Goal: Information Seeking & Learning: Learn about a topic

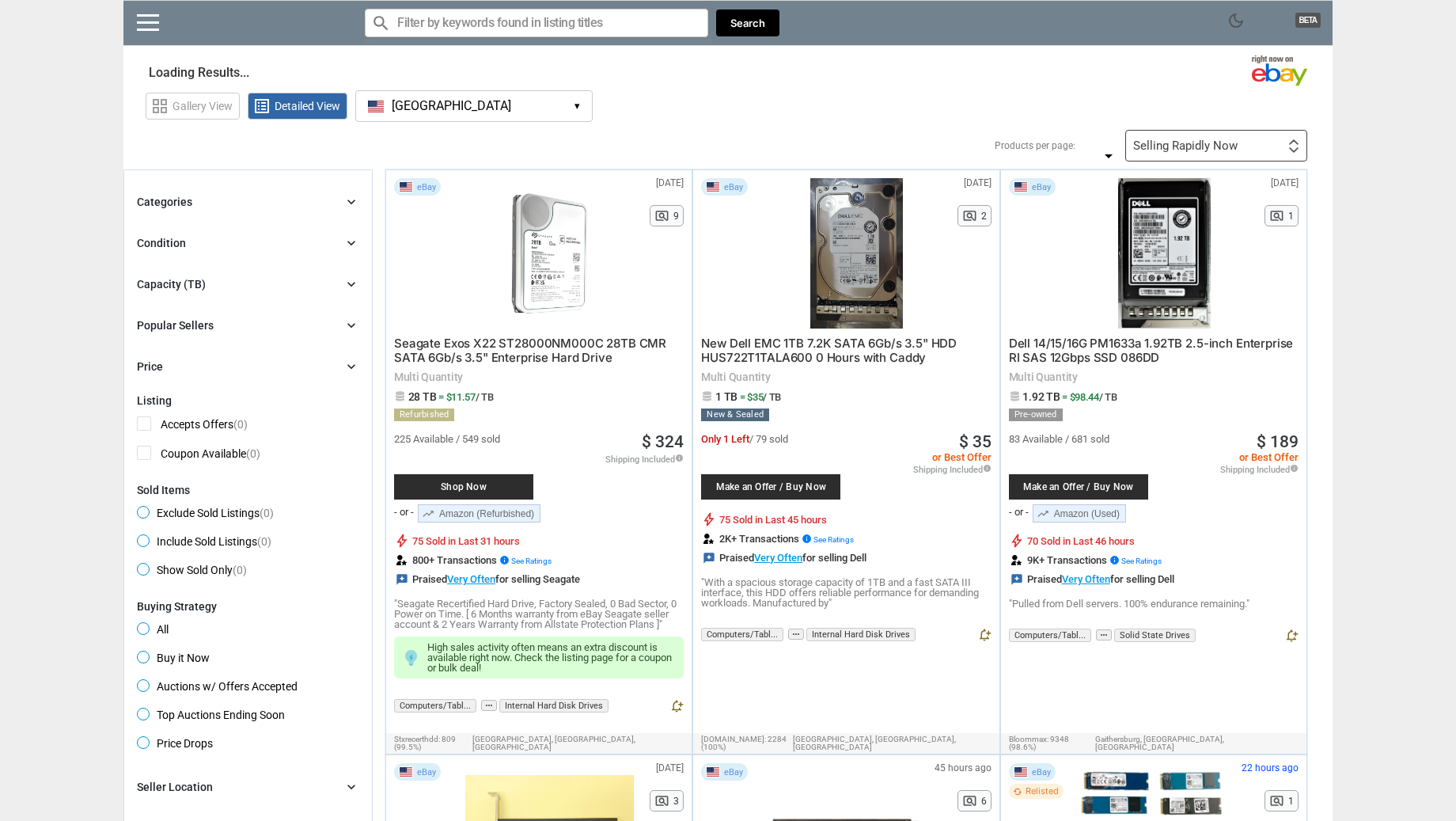
click at [570, 103] on button "[GEOGRAPHIC_DATA] [GEOGRAPHIC_DATA] ▾" at bounding box center [473, 106] width 237 height 32
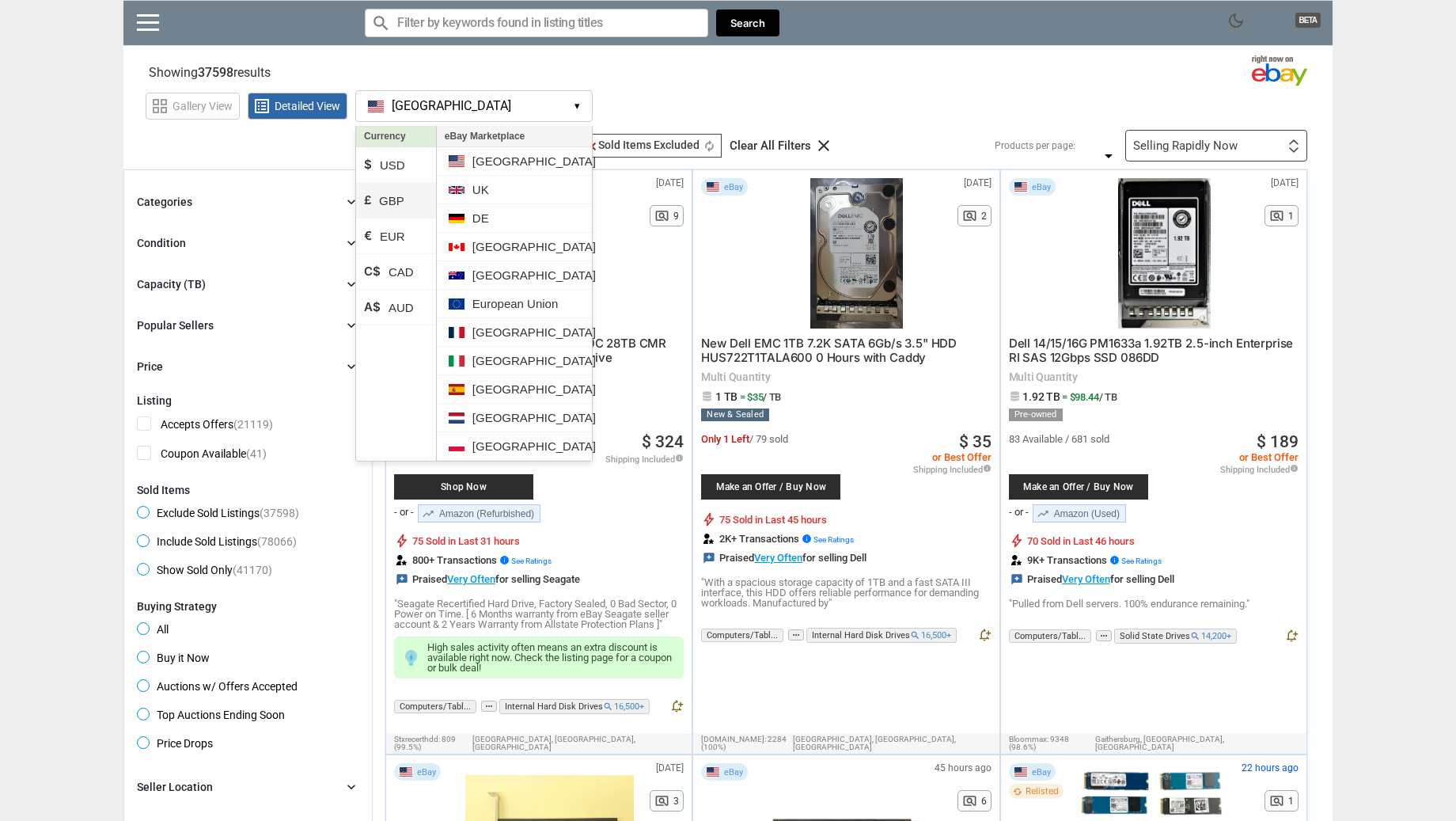
click at [397, 197] on li "£ GBP" at bounding box center [396, 201] width 80 height 36
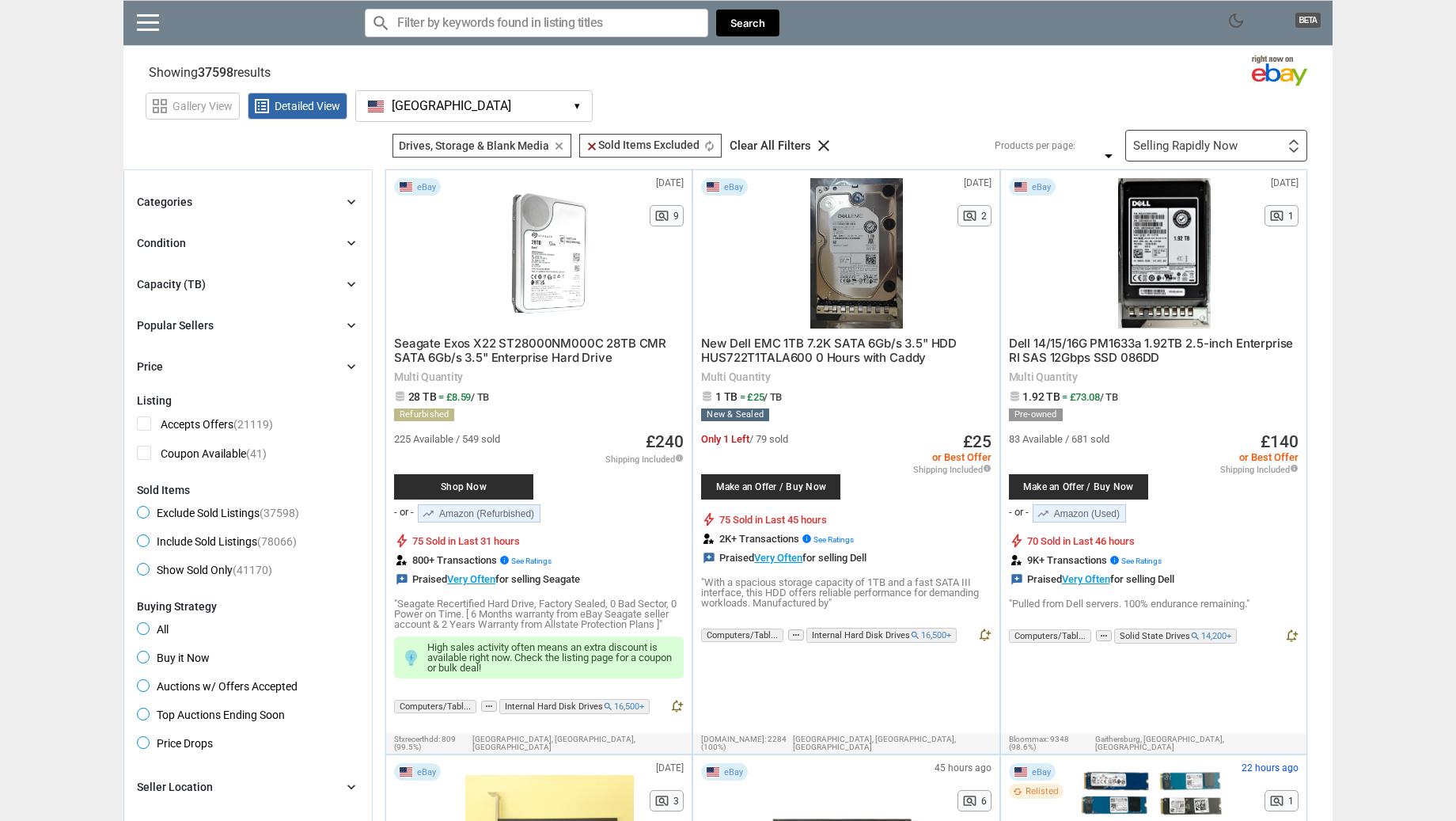
click at [494, 194] on li "UK" at bounding box center [514, 182] width 155 height 29
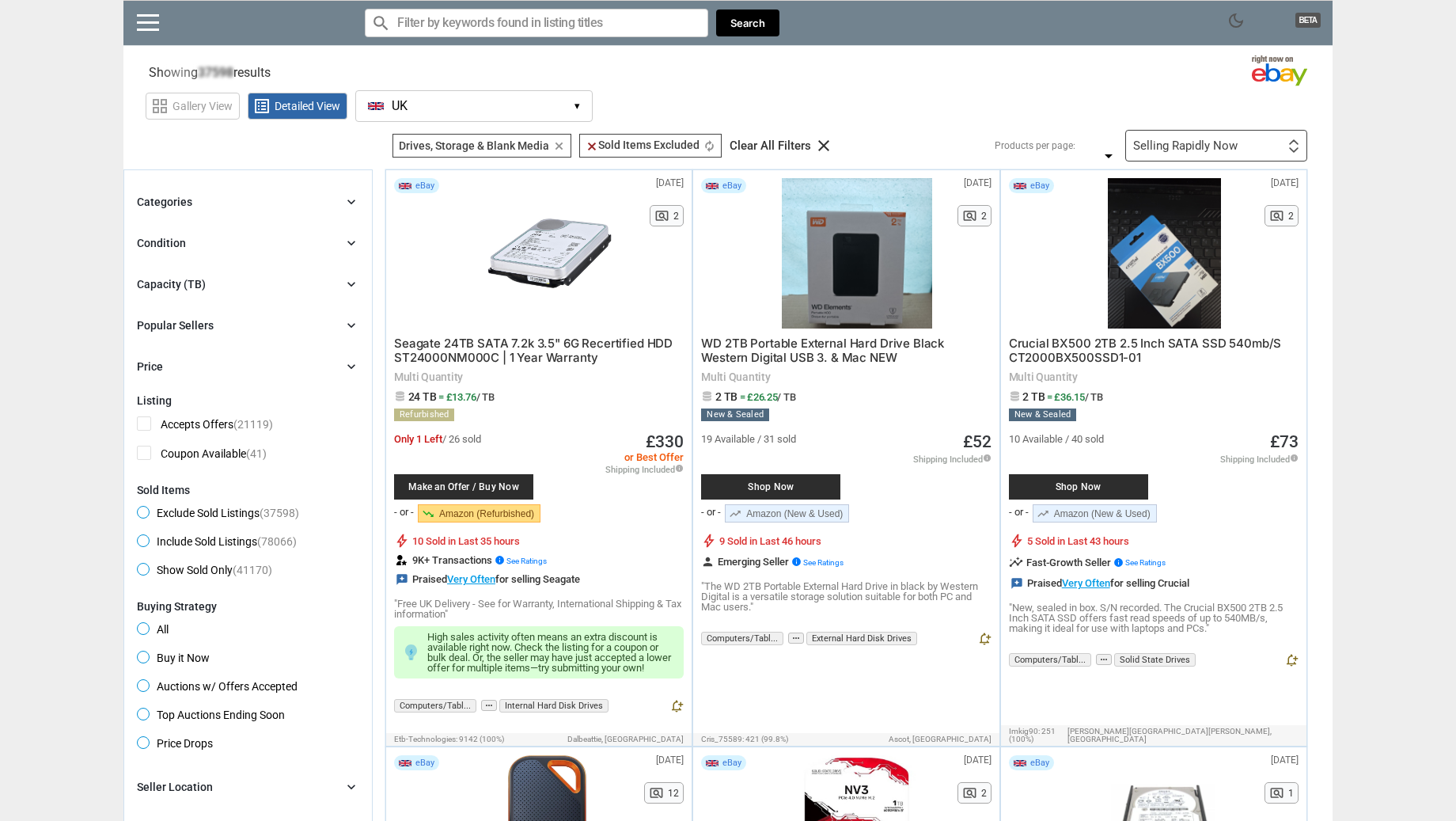
click at [340, 291] on div "Capacity (TB) chevron_right" at bounding box center [248, 284] width 222 height 19
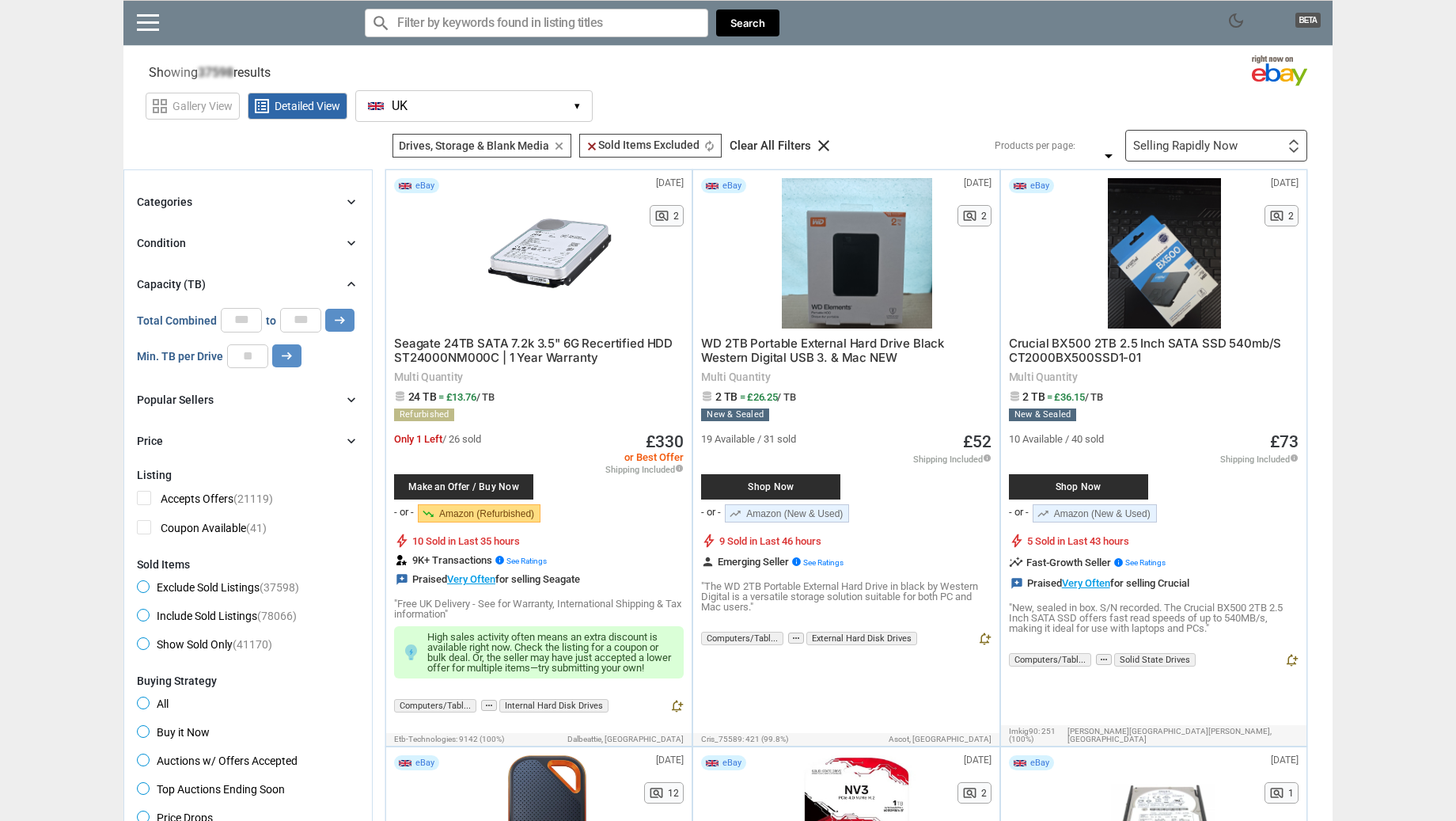
click at [304, 318] on input "*" at bounding box center [300, 320] width 41 height 24
type input "*"
click at [304, 318] on input "*" at bounding box center [300, 320] width 41 height 24
click at [344, 323] on icon "arrow_right_alt" at bounding box center [339, 320] width 15 height 15
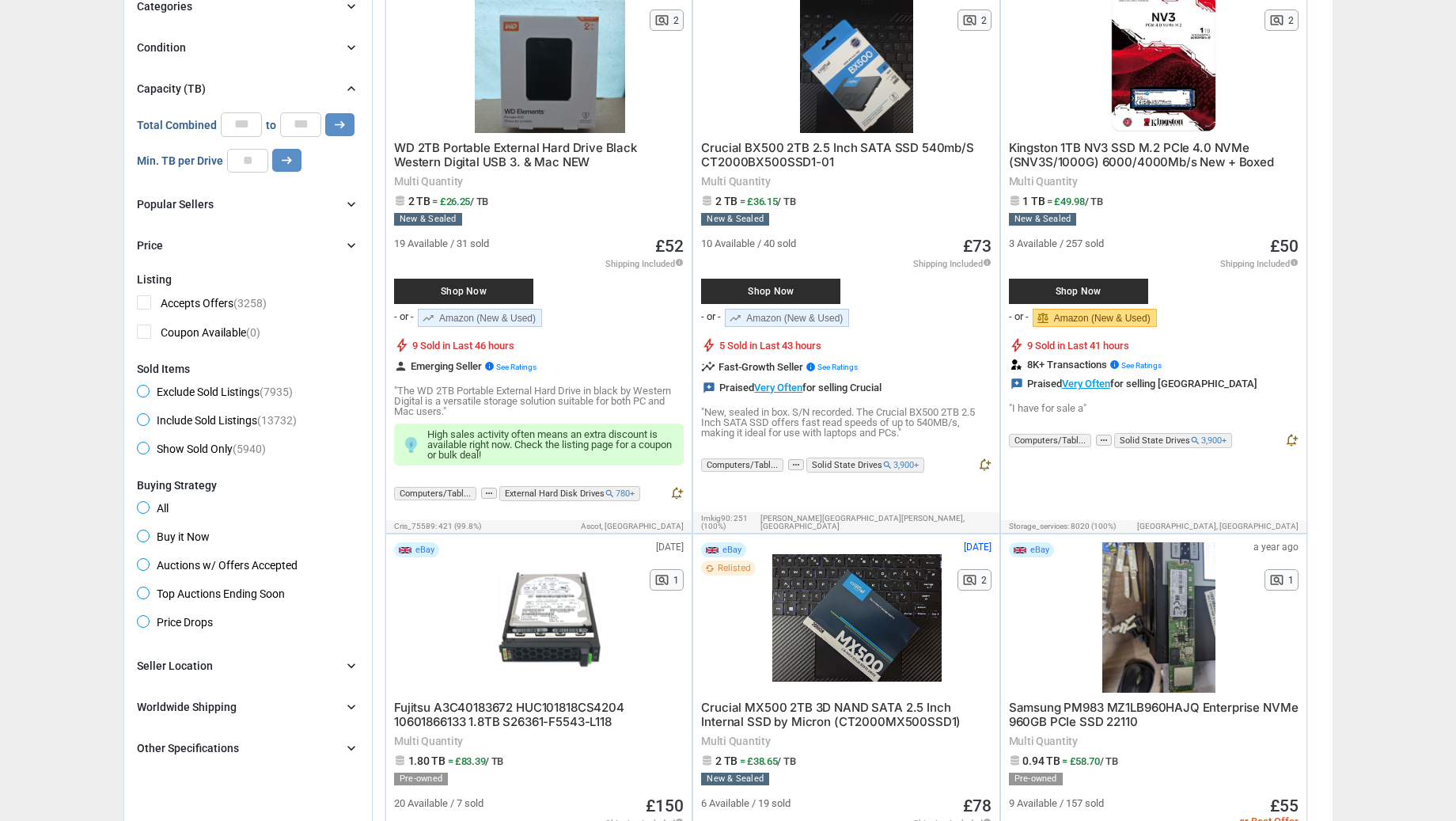
scroll to position [218, 0]
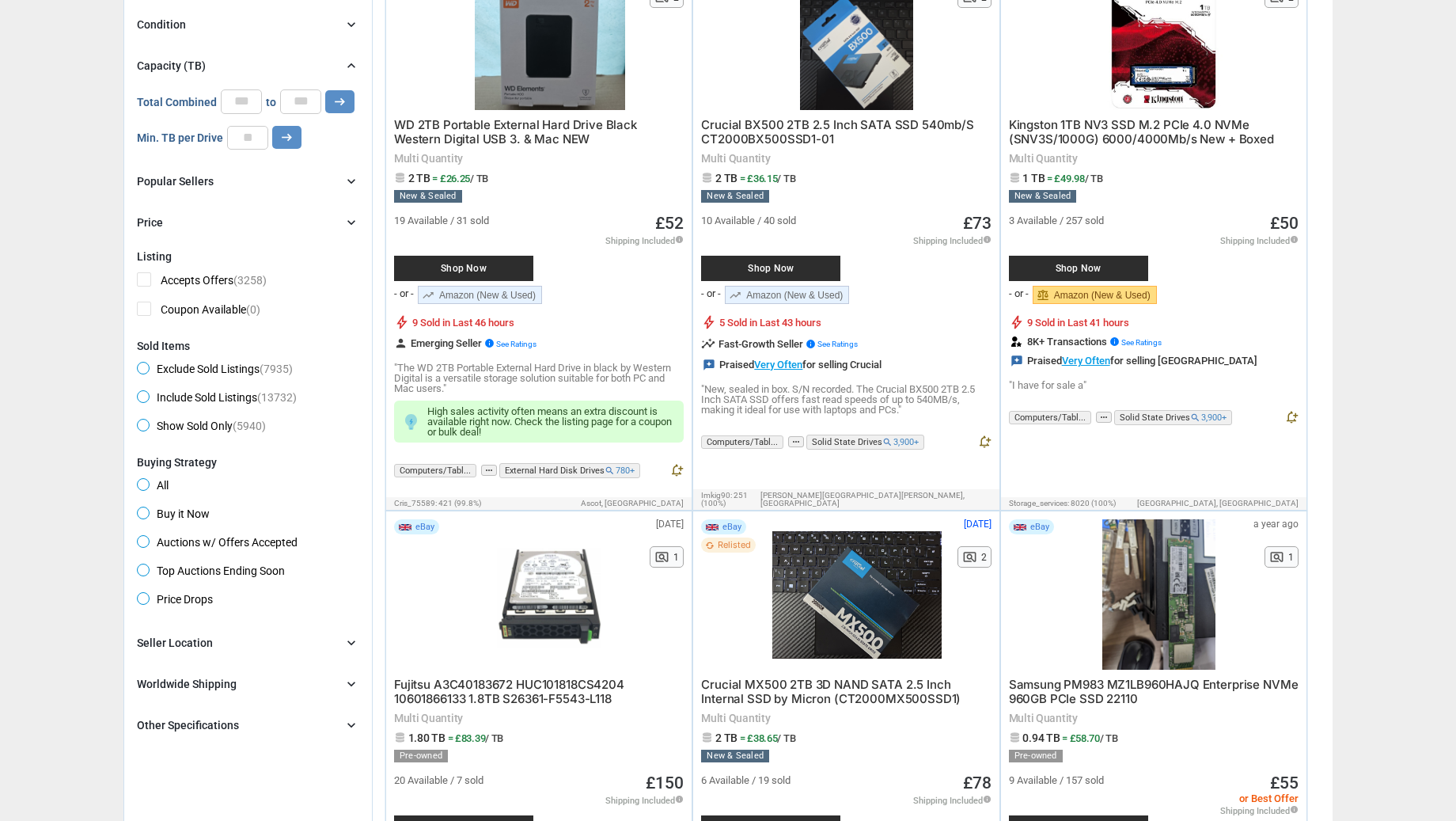
click at [229, 685] on div "Worldwide Shipping" at bounding box center [187, 684] width 99 height 16
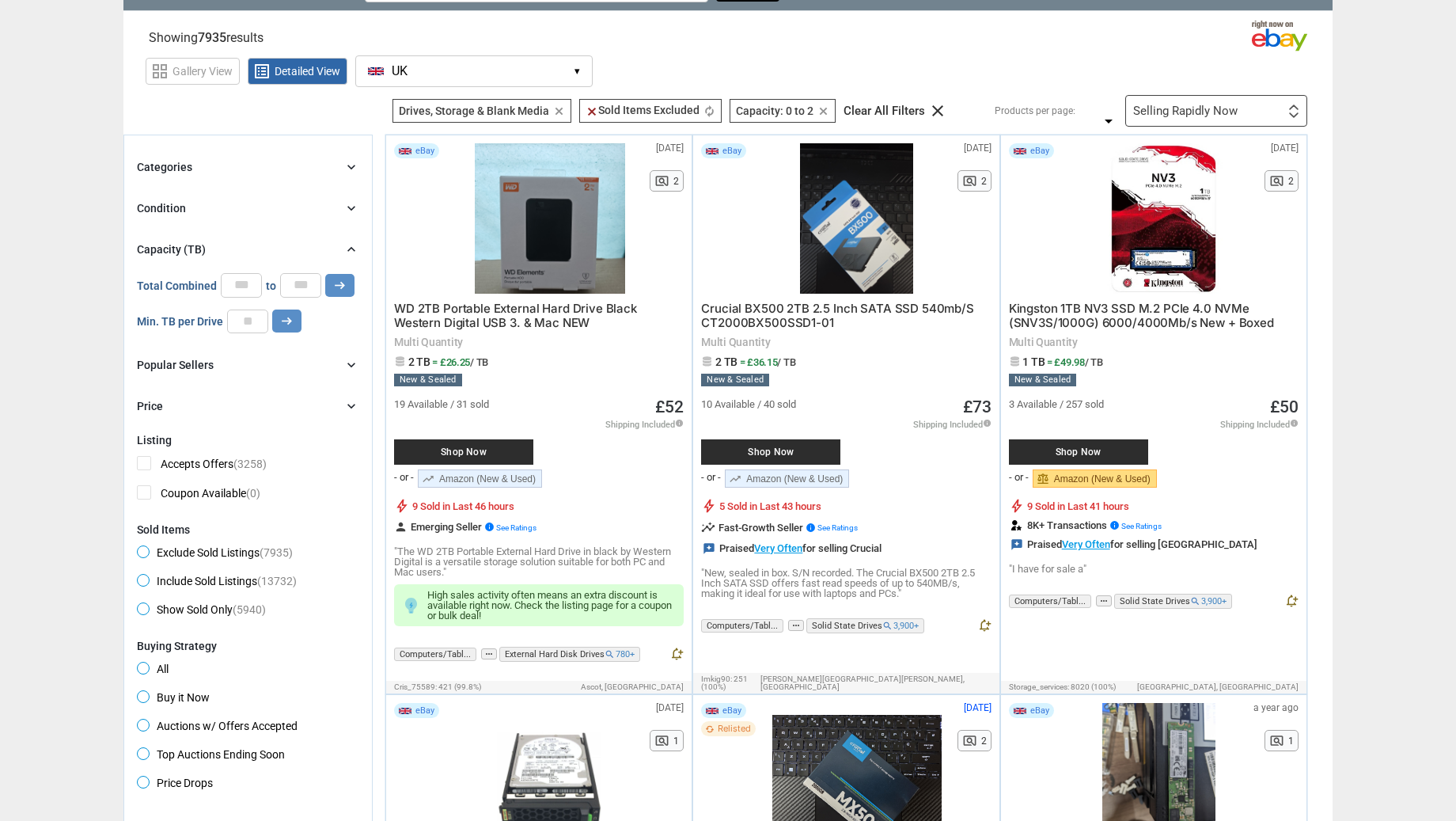
scroll to position [32, 0]
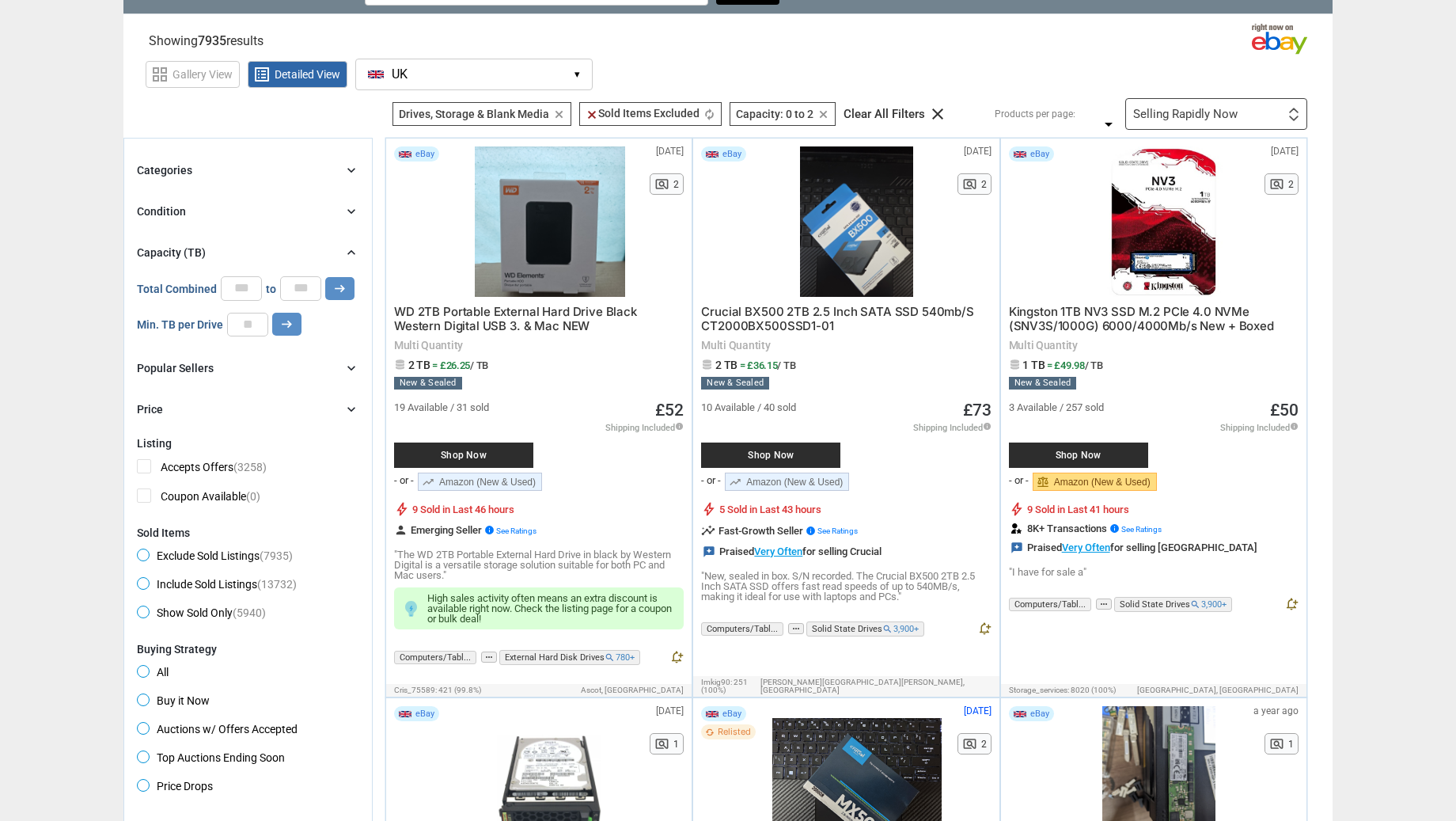
click at [205, 174] on div "Categories chevron_right" at bounding box center [248, 170] width 222 height 19
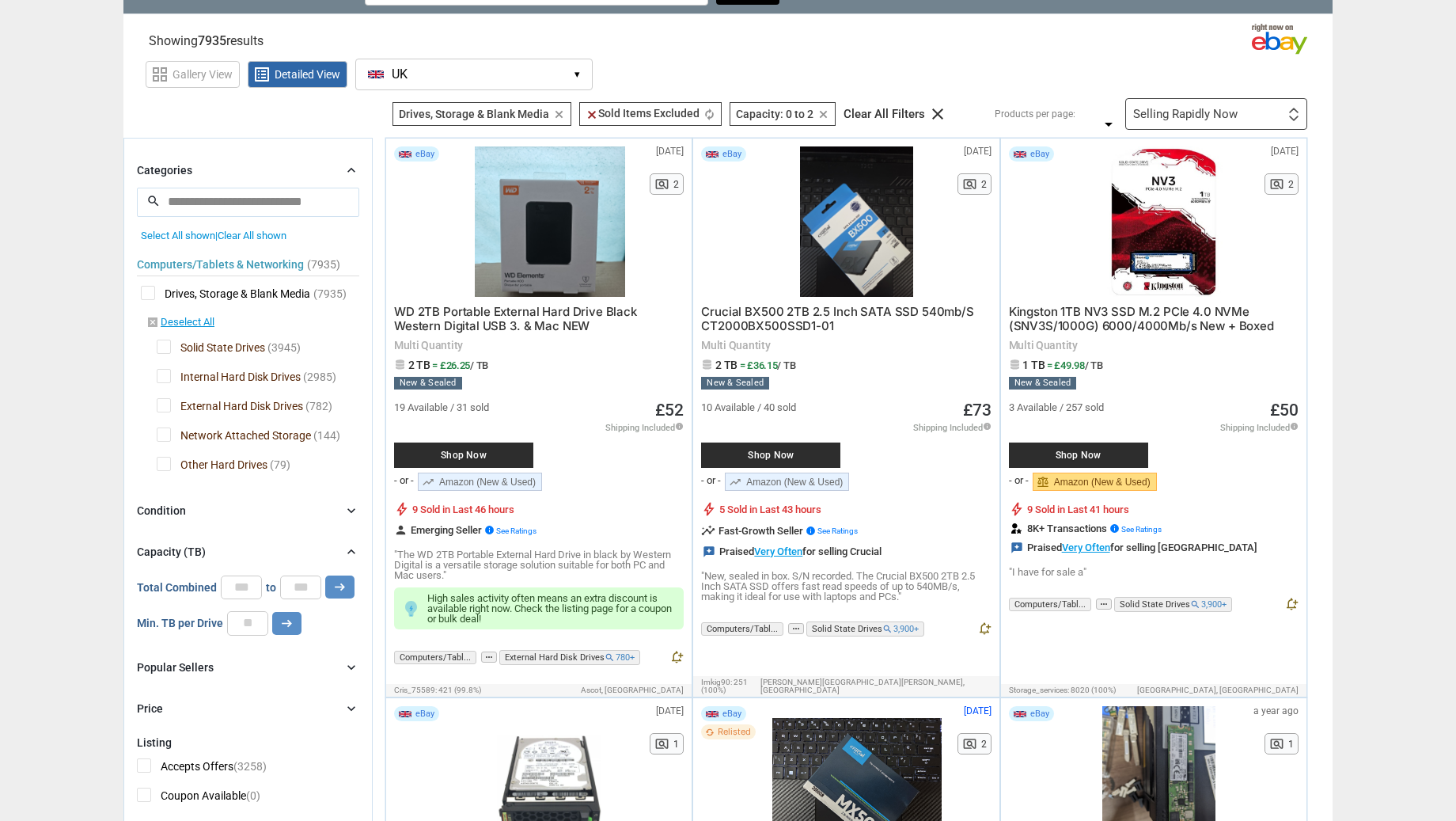
click at [160, 367] on div "Computers/Tablets & Networking (7935) [L1] Drives, Storage & Blank Media (7935)…" at bounding box center [248, 359] width 222 height 237
click at [162, 342] on span "Solid State Drives" at bounding box center [210, 349] width 108 height 20
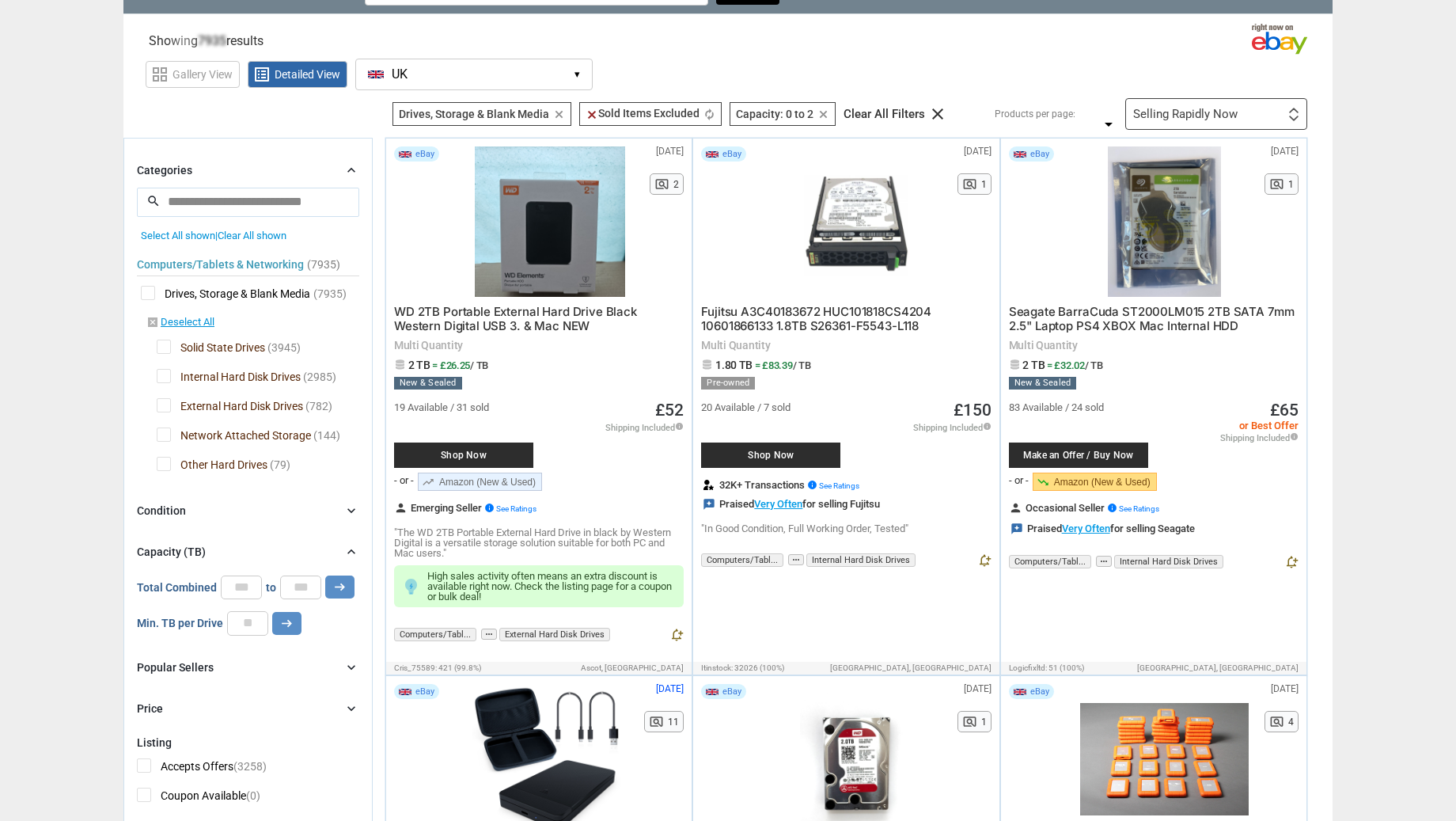
click at [168, 434] on span "Network Attached Storage" at bounding box center [233, 437] width 154 height 20
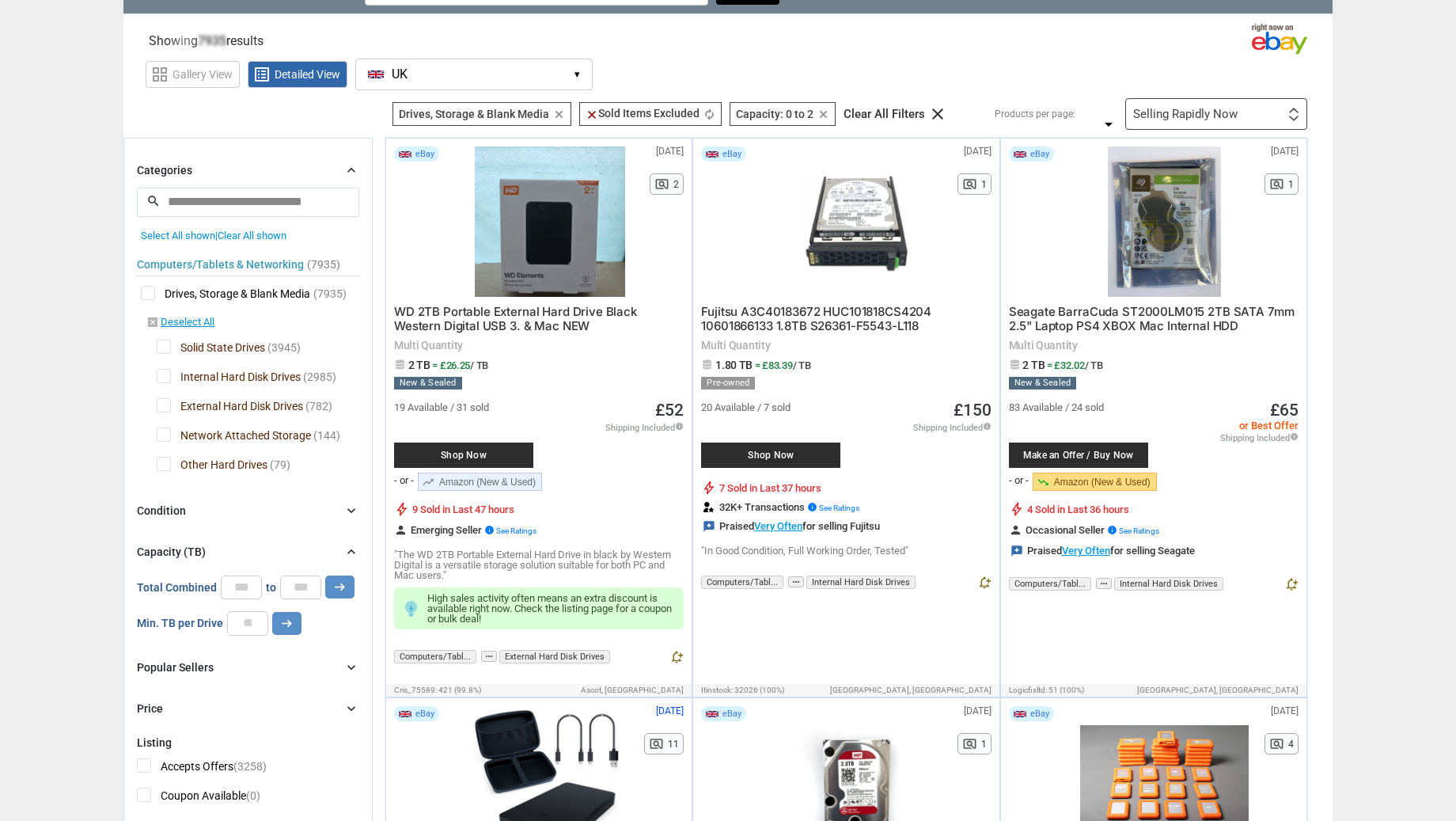
click at [167, 467] on span "Other Hard Drives" at bounding box center [212, 467] width 111 height 20
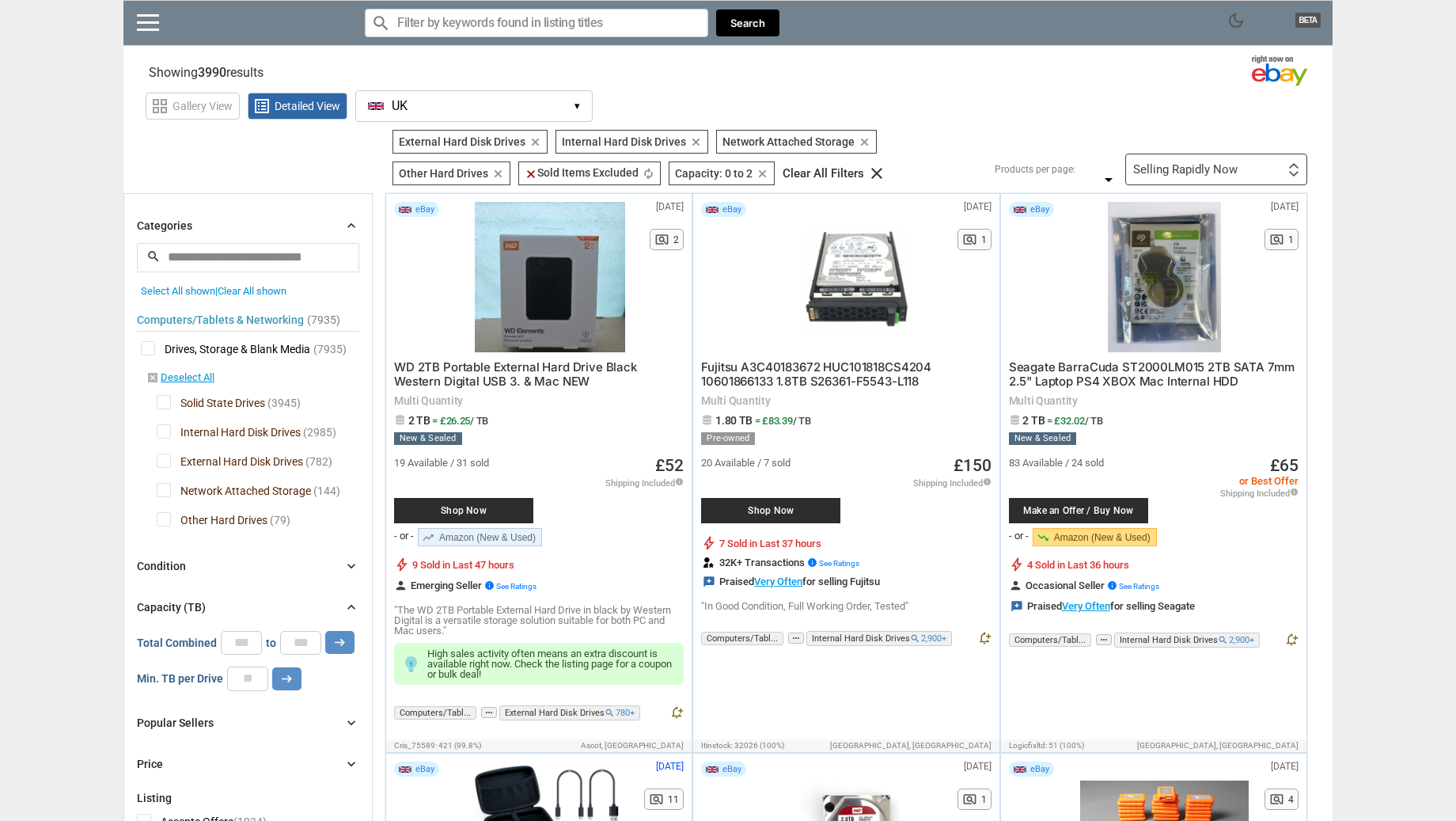
click at [1228, 158] on div "Selling Rapidly Now First or Last Chance to Buy Recently Listed Selling Rapidly…" at bounding box center [1216, 170] width 182 height 32
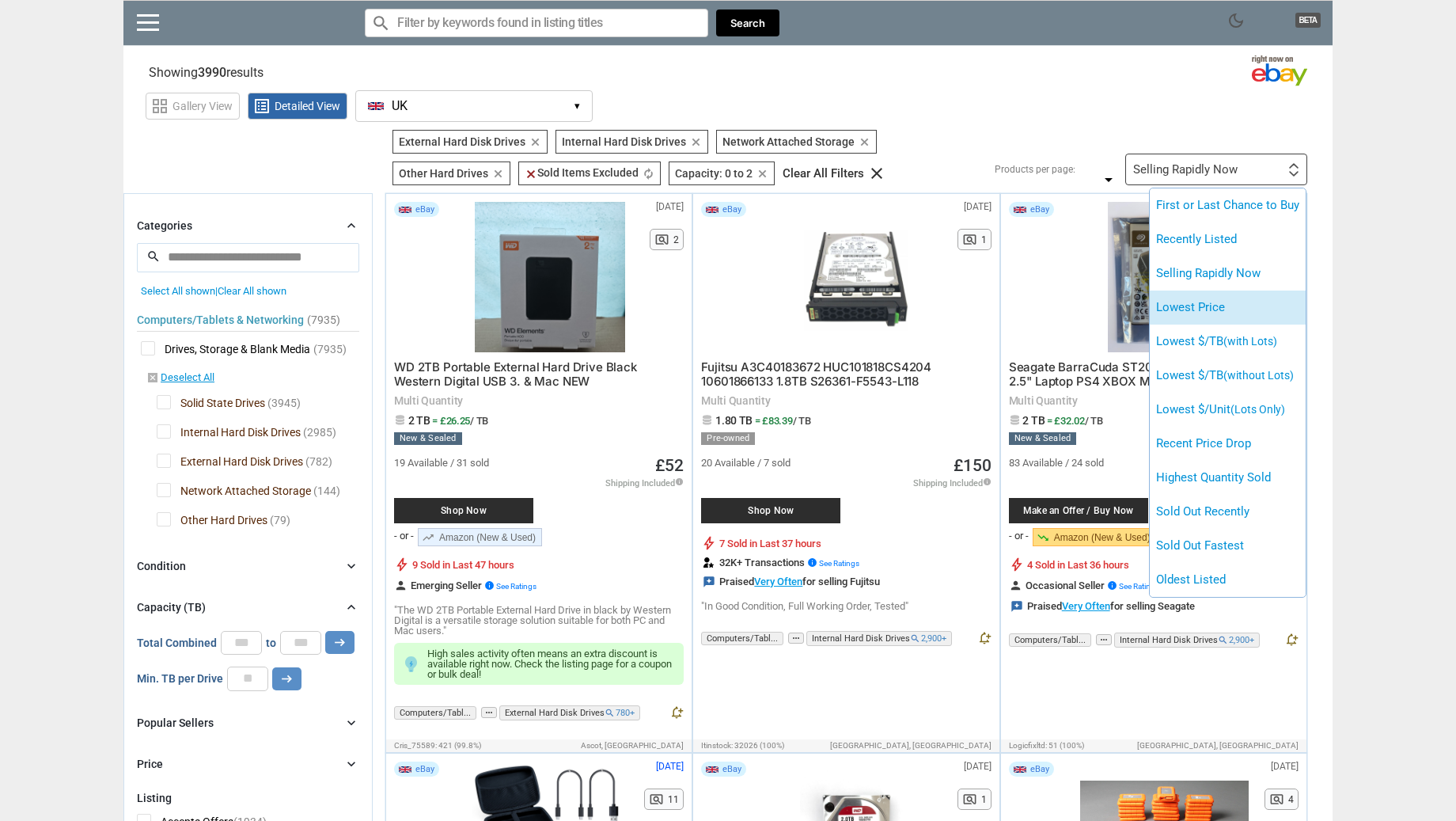
click at [1266, 304] on li "Lowest Price" at bounding box center [1227, 308] width 156 height 34
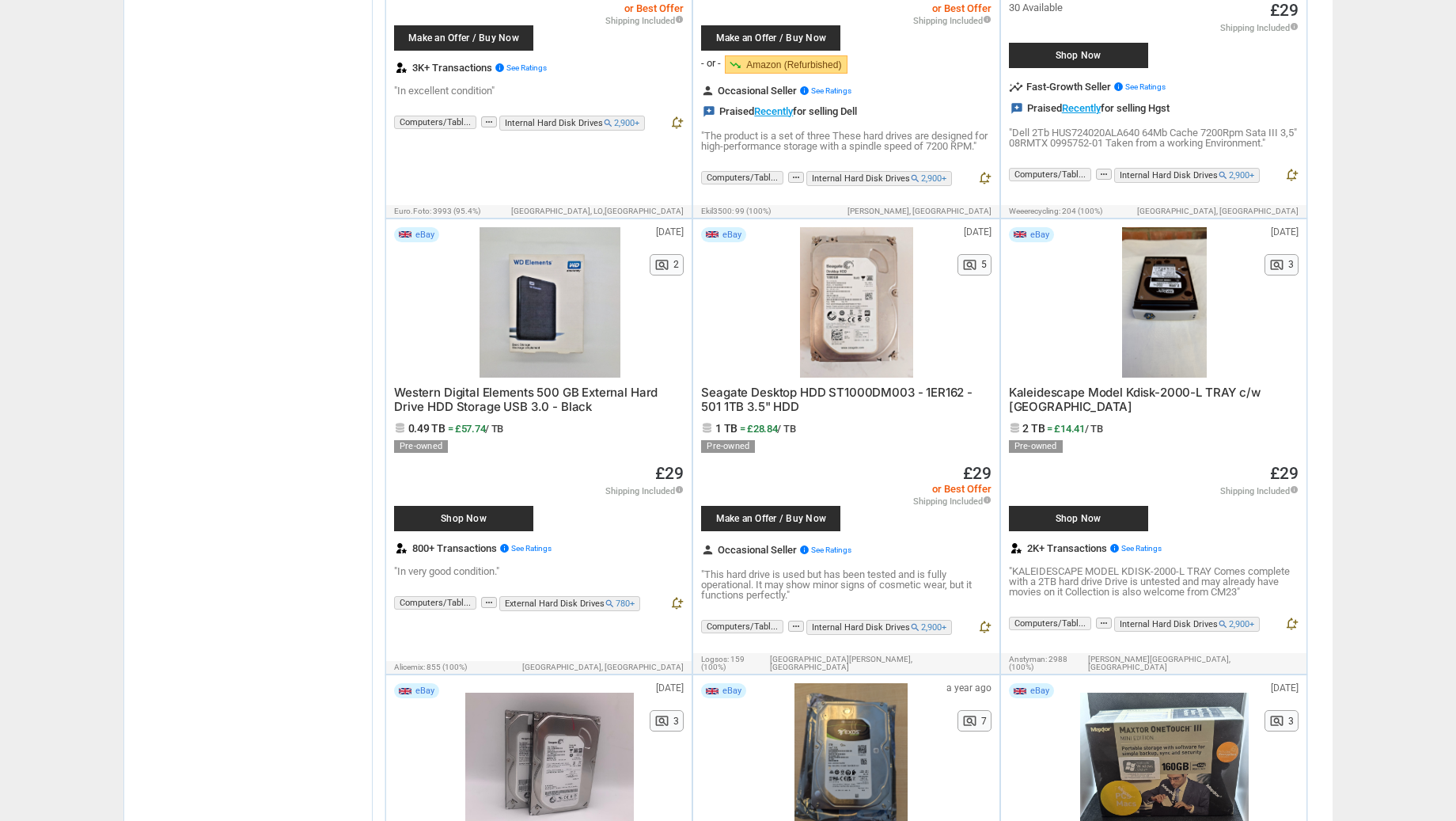
scroll to position [6796, 0]
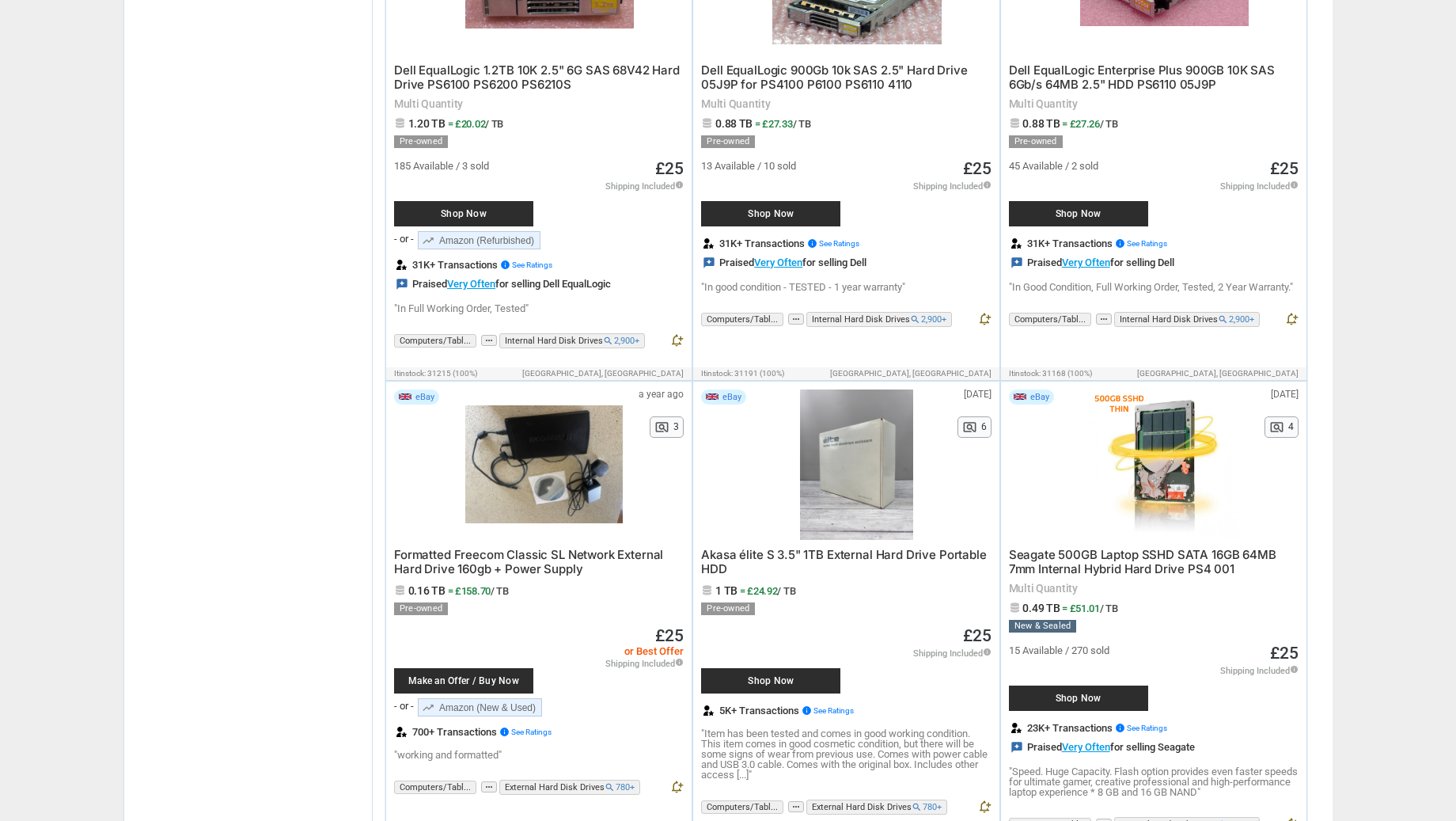
scroll to position [0, 0]
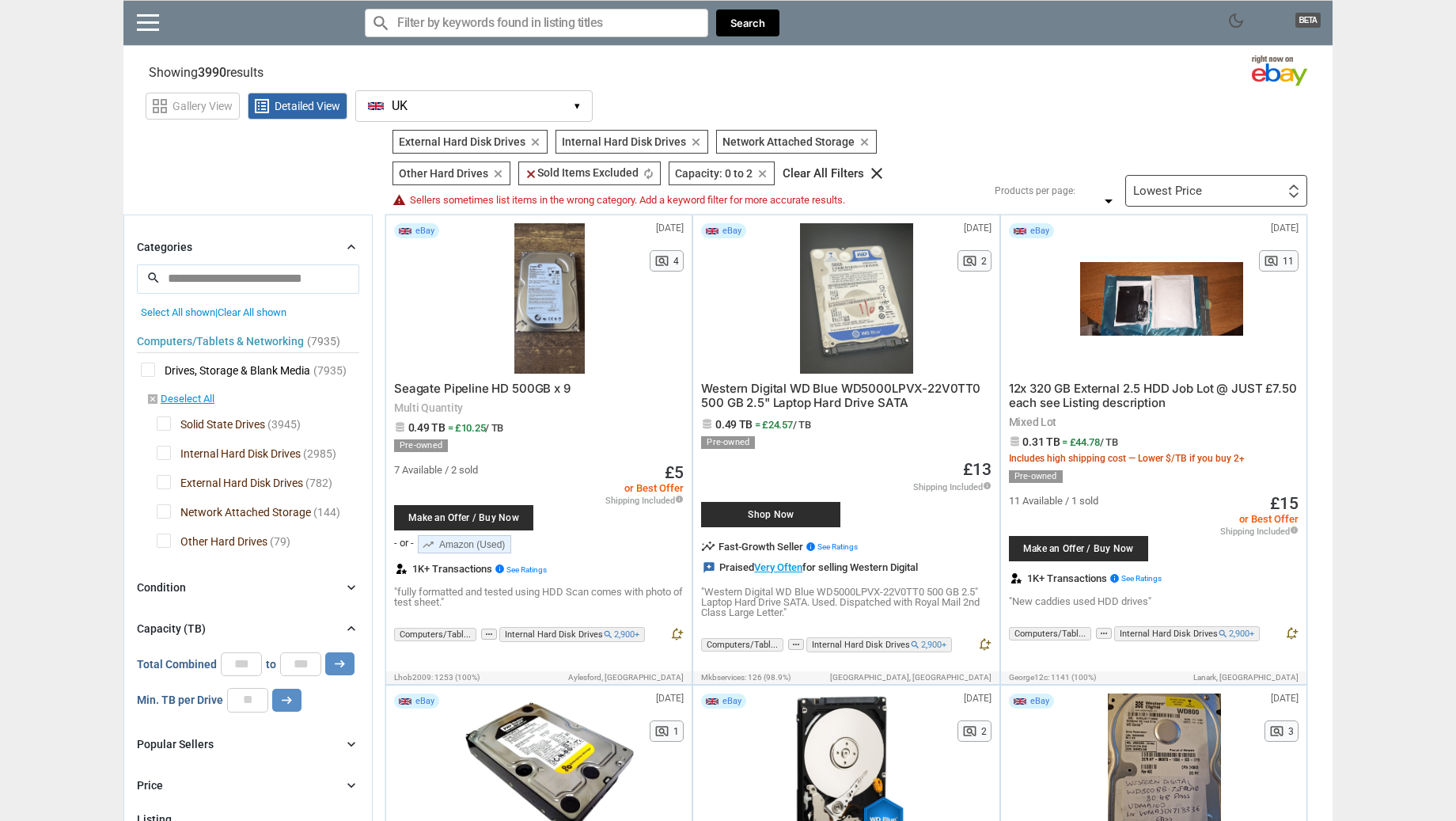
type input "*"
click at [247, 663] on input "*" at bounding box center [240, 664] width 41 height 24
click at [334, 665] on icon "arrow_right_alt" at bounding box center [339, 663] width 15 height 15
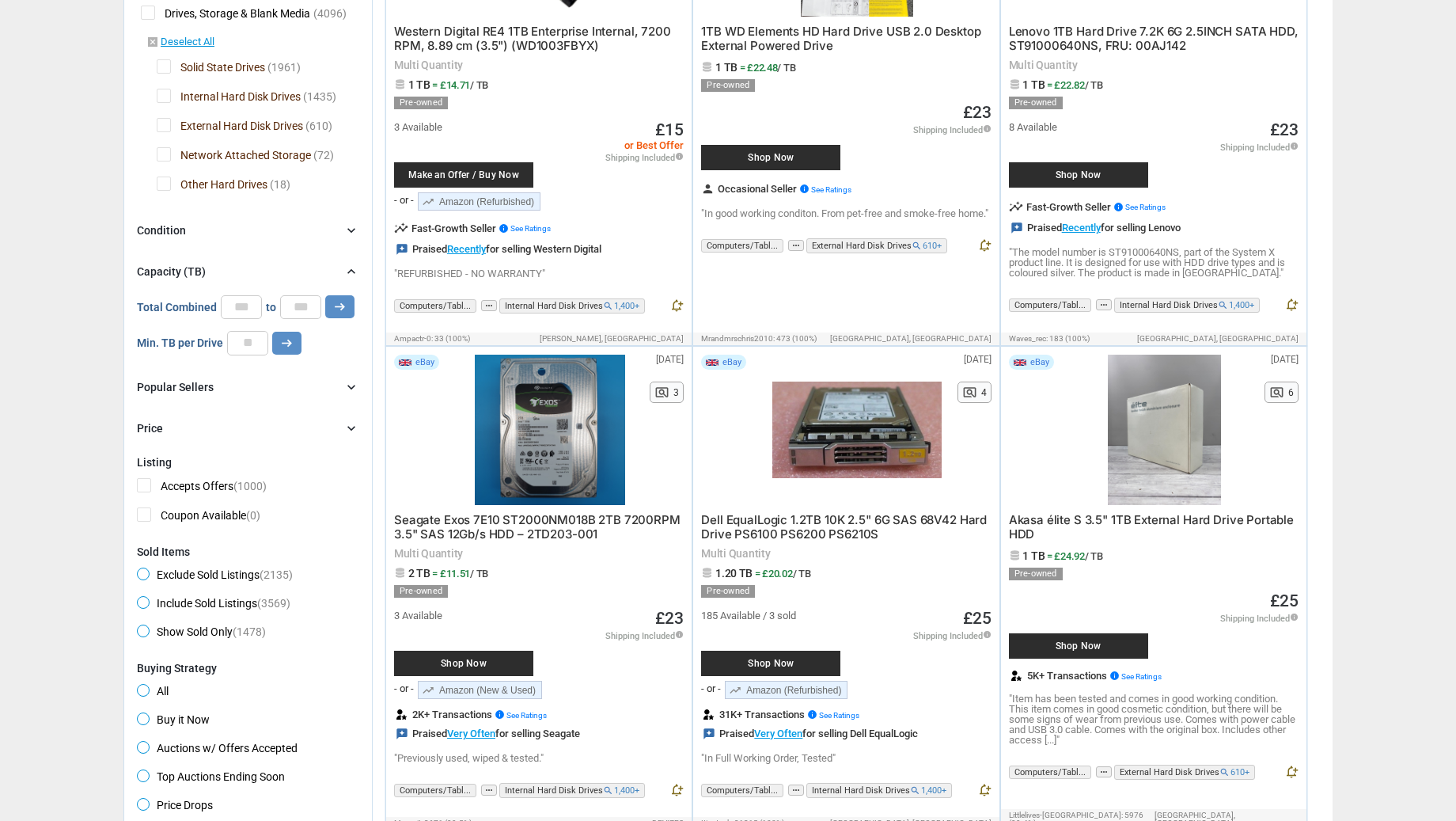
scroll to position [358, 0]
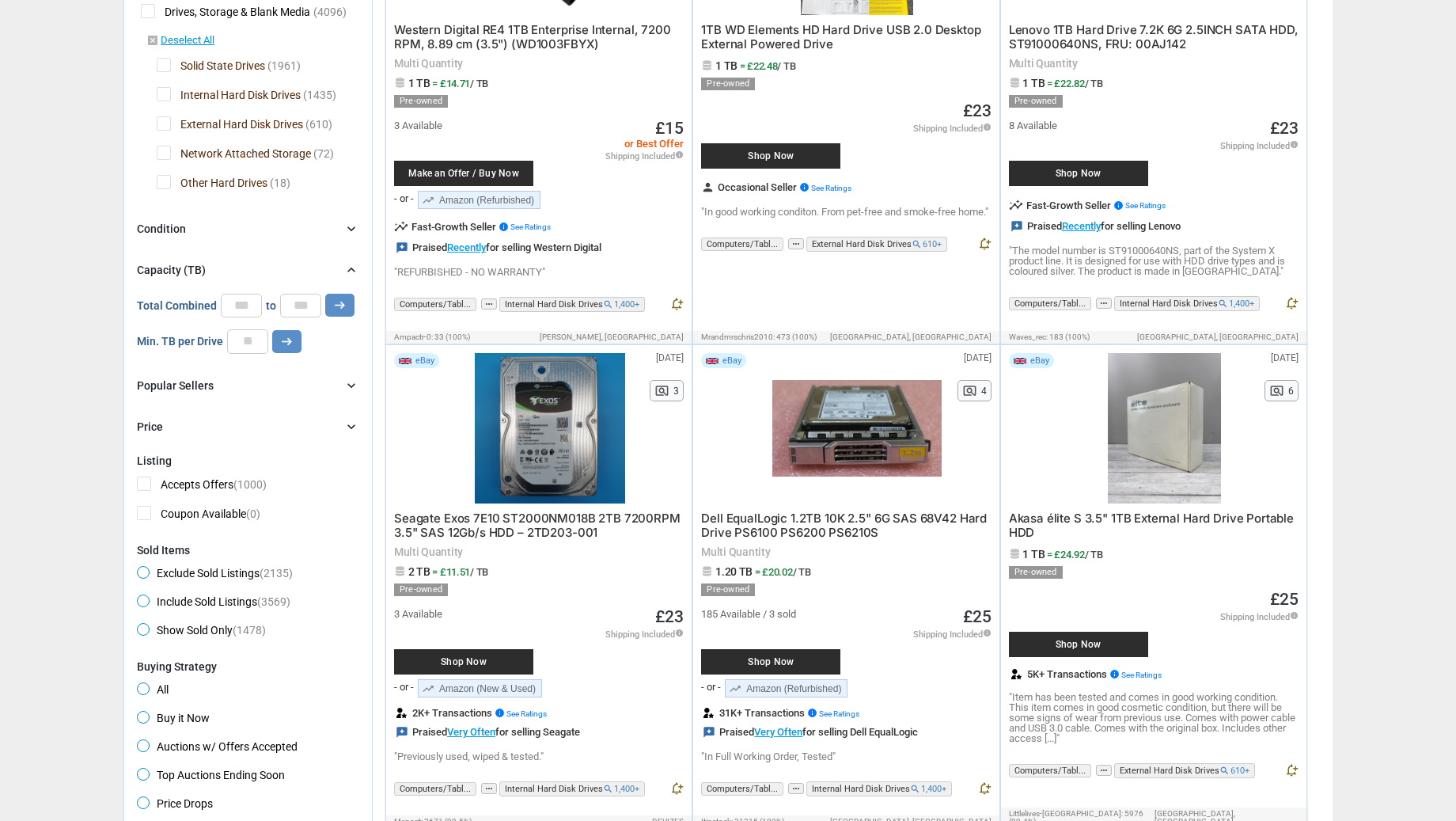
click at [1163, 516] on span "Akasa élite S 3.5" 1TB External Hard Drive Portable HDD" at bounding box center [1150, 524] width 285 height 29
